Goal: Transaction & Acquisition: Purchase product/service

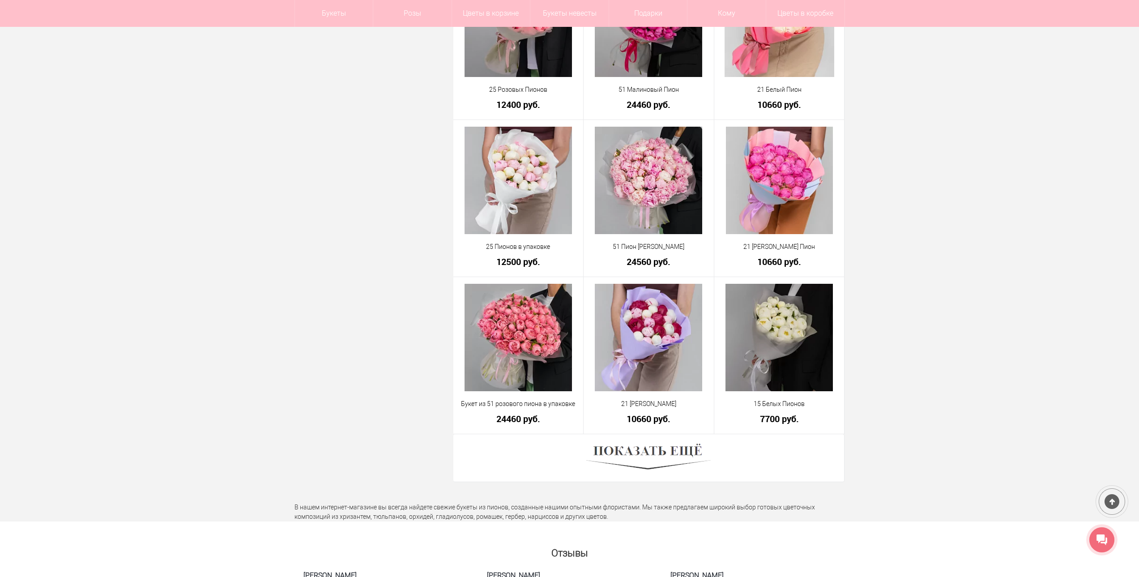
scroll to position [2283, 0]
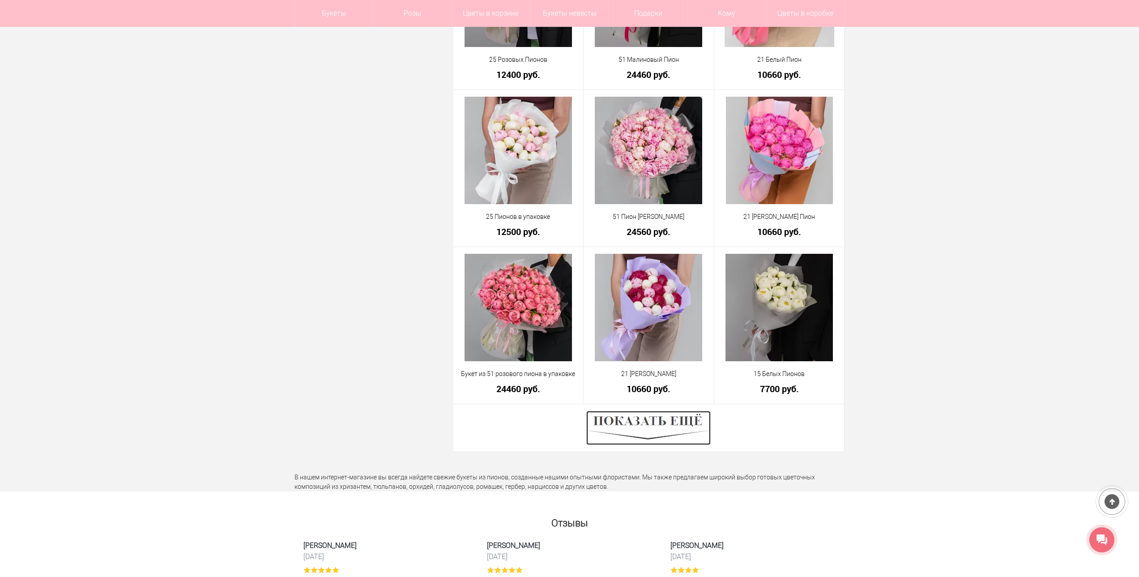
click at [649, 419] on img at bounding box center [648, 428] width 124 height 34
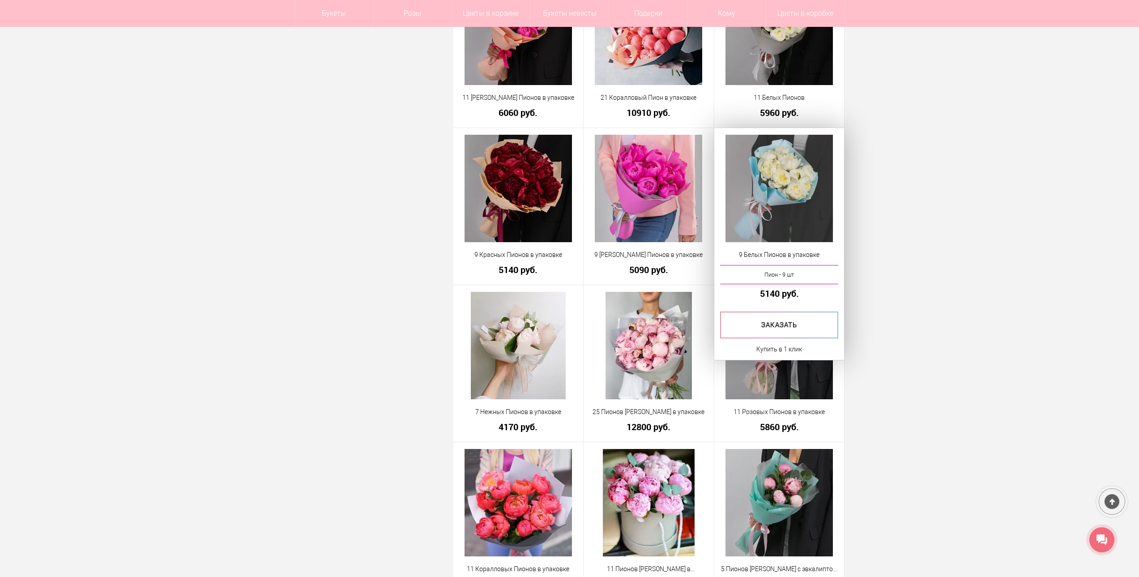
scroll to position [3804, 0]
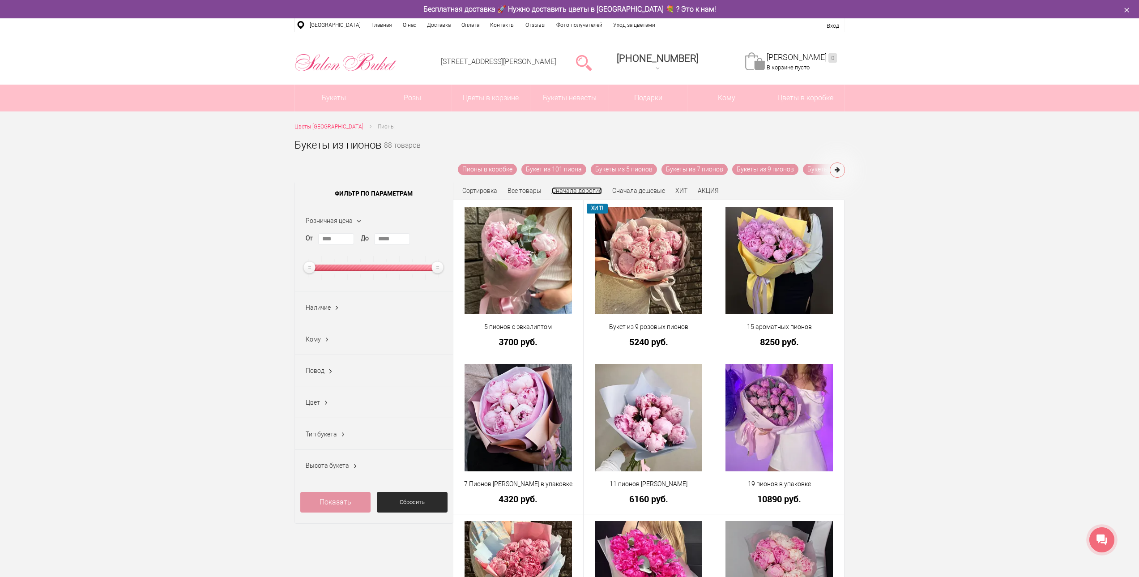
click at [584, 190] on link "Сначала дорогие" at bounding box center [577, 190] width 50 height 7
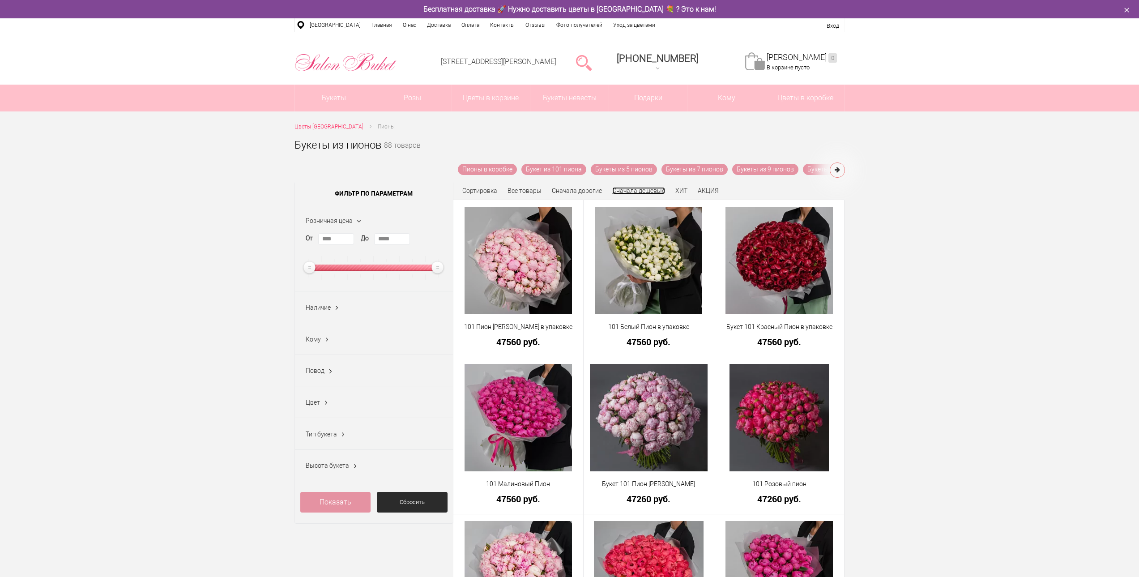
click at [642, 188] on link "Сначала дешевые" at bounding box center [638, 190] width 53 height 7
